Goal: Check status: Check status

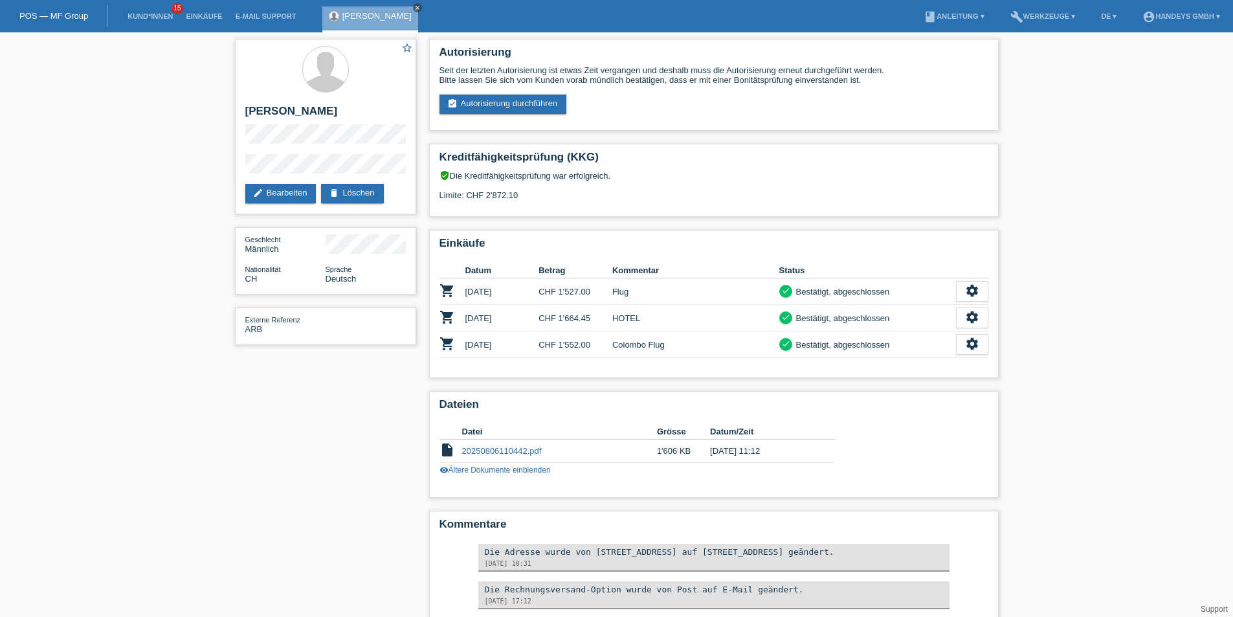
click at [421, 8] on icon "close" at bounding box center [417, 8] width 6 height 6
click at [159, 13] on link "Kund*innen" at bounding box center [150, 16] width 58 height 8
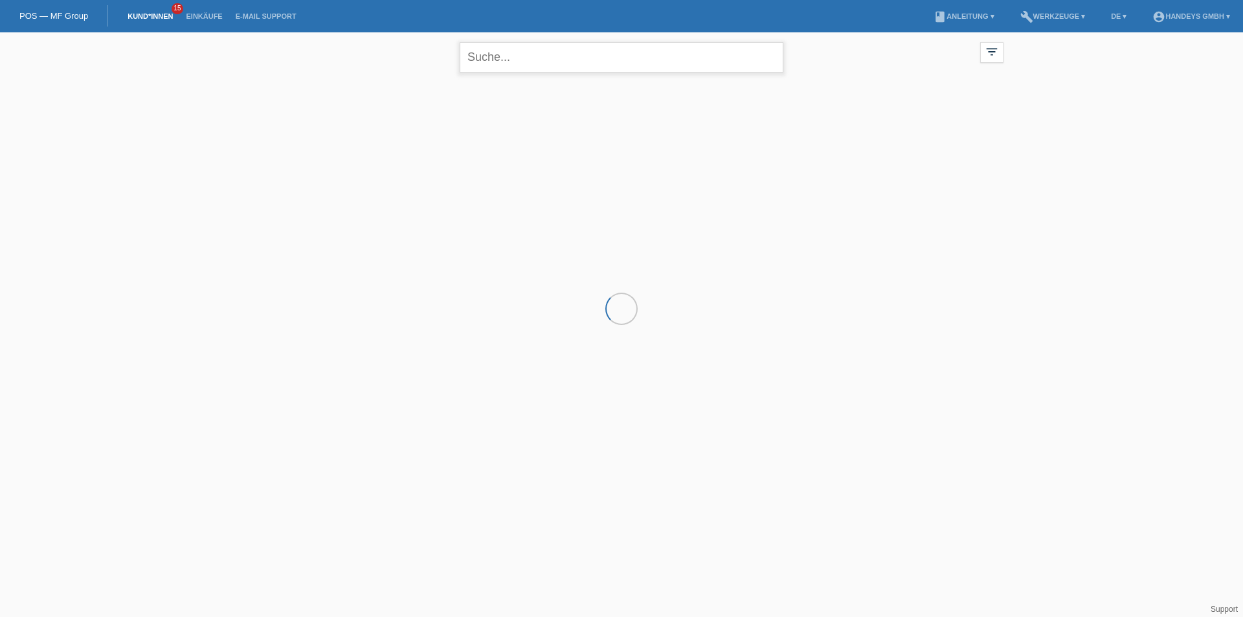
click at [564, 61] on input "text" at bounding box center [622, 57] width 324 height 30
type input "theivendram"
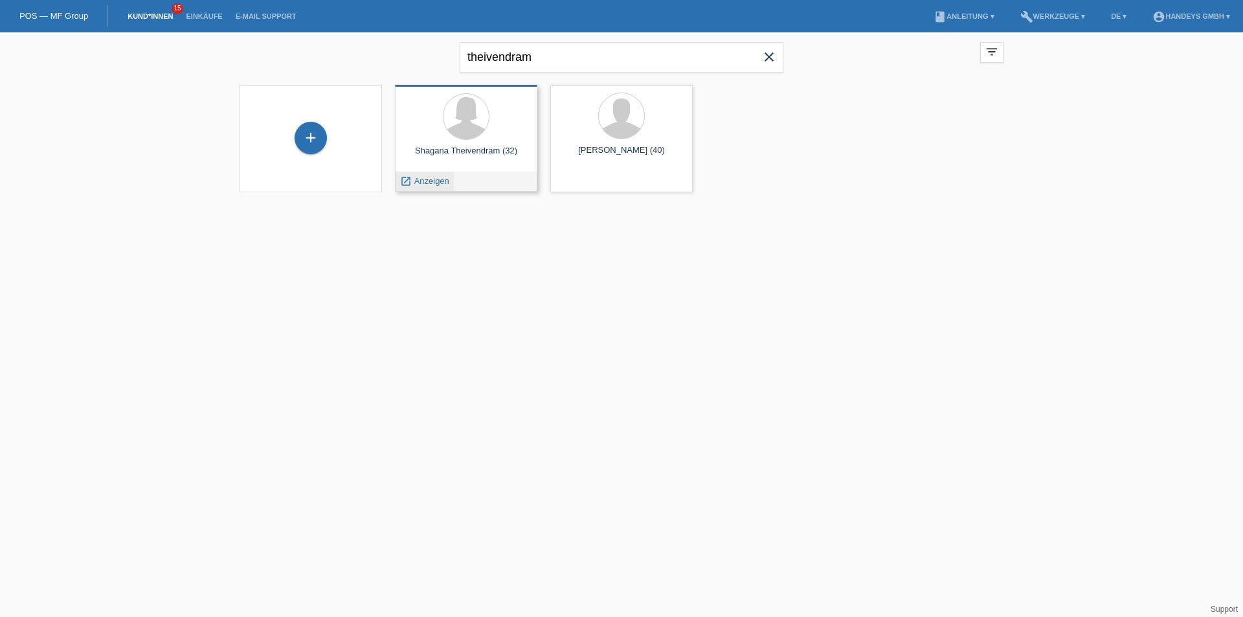
click at [426, 184] on span "Anzeigen" at bounding box center [431, 181] width 35 height 10
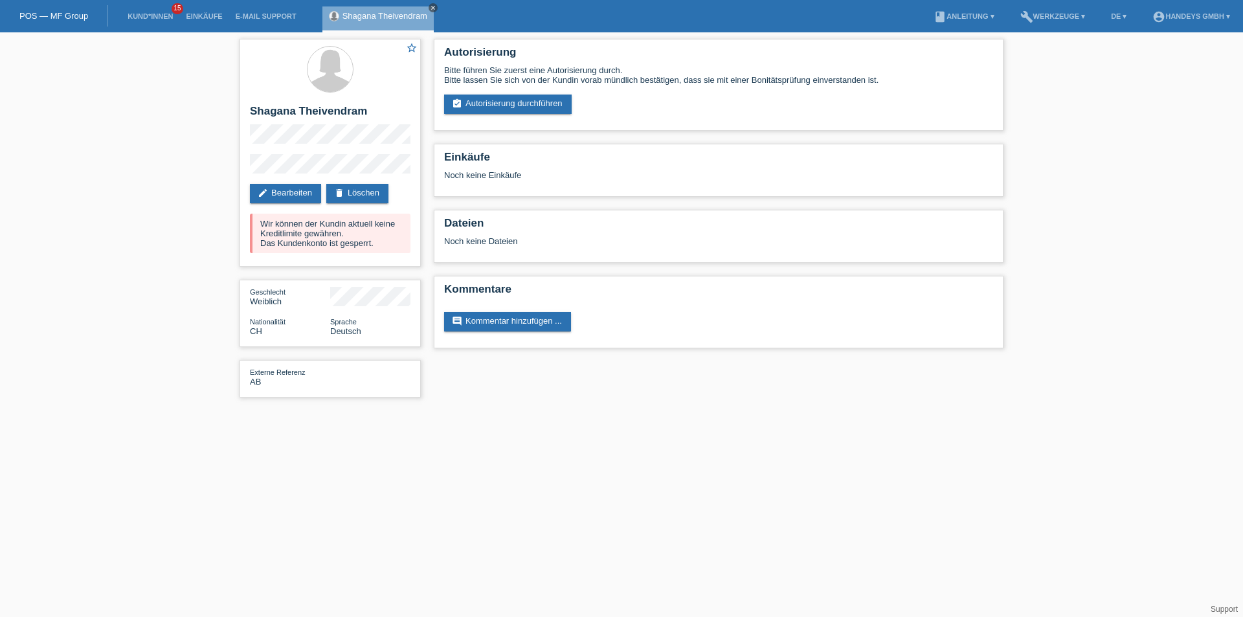
click at [433, 6] on icon "close" at bounding box center [433, 8] width 6 height 6
click at [151, 17] on link "Kund*innen" at bounding box center [150, 16] width 58 height 8
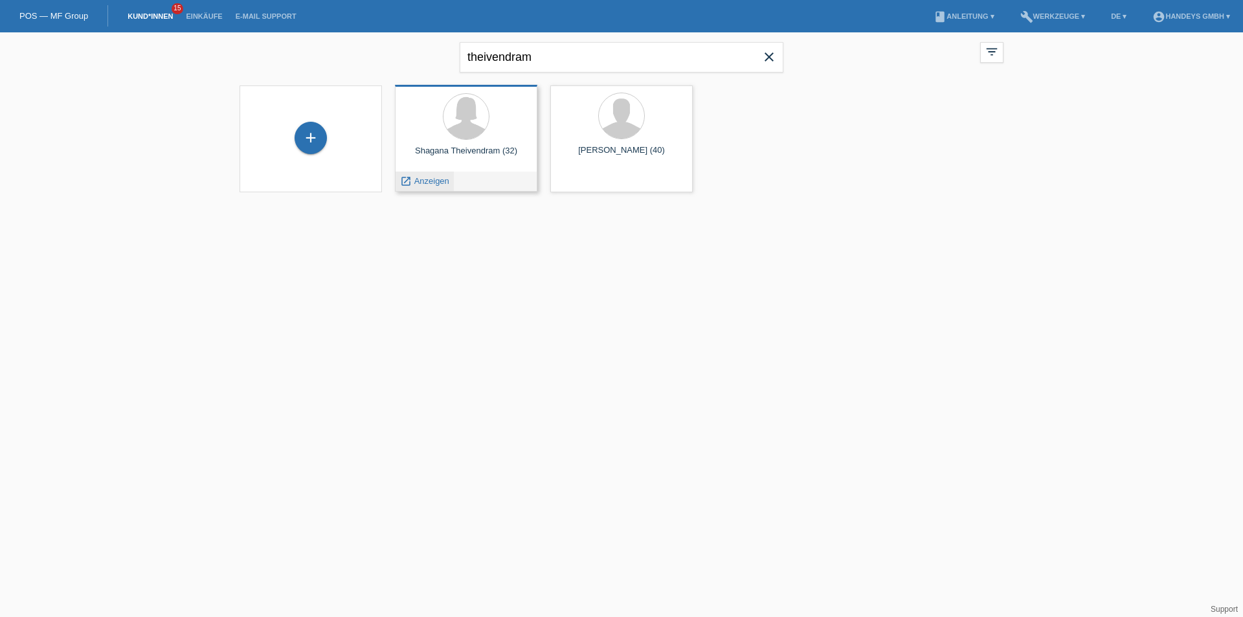
click at [438, 181] on span "Anzeigen" at bounding box center [431, 181] width 35 height 10
